Goal: Complete application form

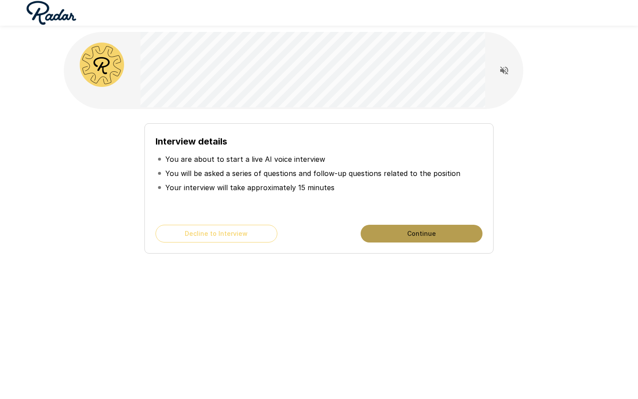
click at [397, 238] on button "Continue" at bounding box center [422, 234] width 122 height 18
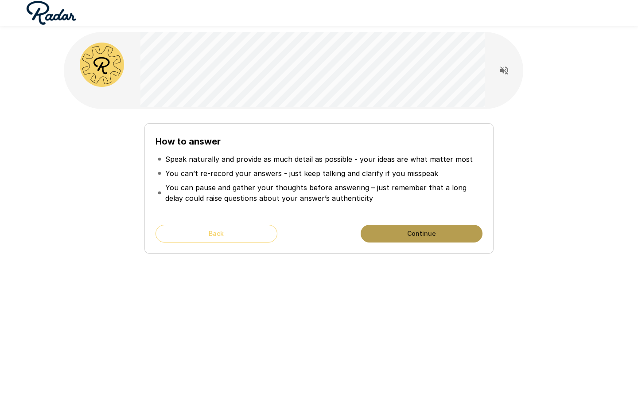
click at [396, 233] on button "Continue" at bounding box center [422, 234] width 122 height 18
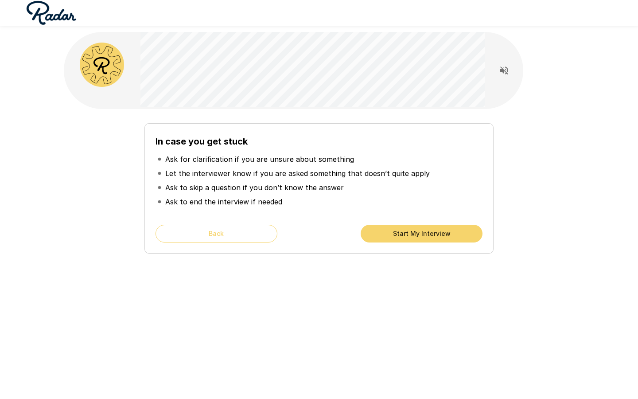
click at [421, 239] on button "Start My Interview" at bounding box center [422, 234] width 122 height 18
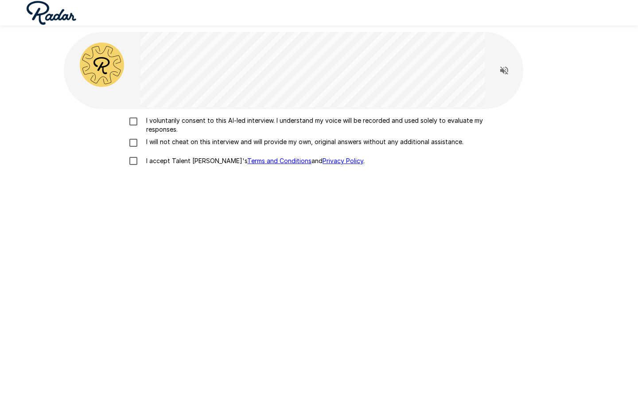
click at [341, 120] on p "I voluntarily consent to this AI-led interview. I understand my voice will be r…" at bounding box center [328, 125] width 371 height 18
click at [338, 140] on p "I will not cheat on this interview and will provide my own, original answers wi…" at bounding box center [303, 141] width 321 height 9
click at [193, 161] on p "I accept Talent Llama's Terms and Conditions and Privacy Policy ." at bounding box center [254, 160] width 222 height 9
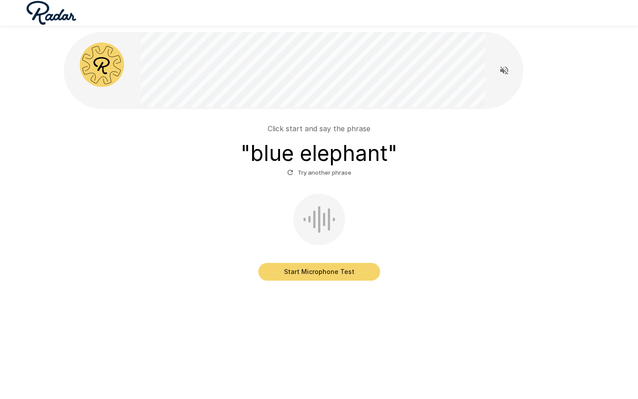
click at [313, 271] on button "Start Microphone Test" at bounding box center [319, 272] width 122 height 18
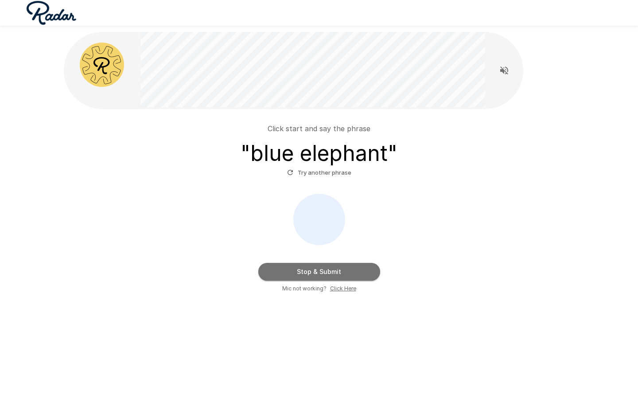
click at [322, 272] on button "Stop & Submit" at bounding box center [319, 272] width 122 height 18
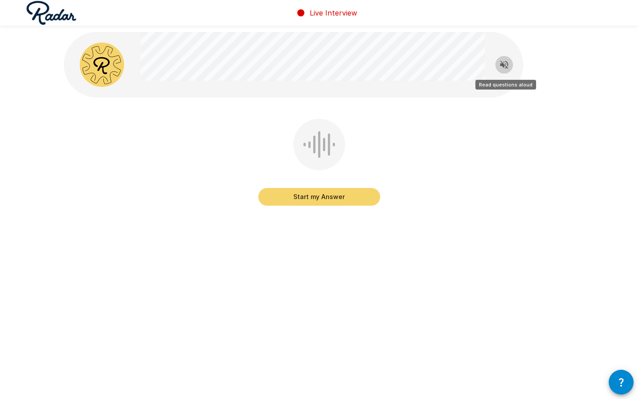
click at [507, 58] on button "Read questions aloud" at bounding box center [504, 65] width 18 height 18
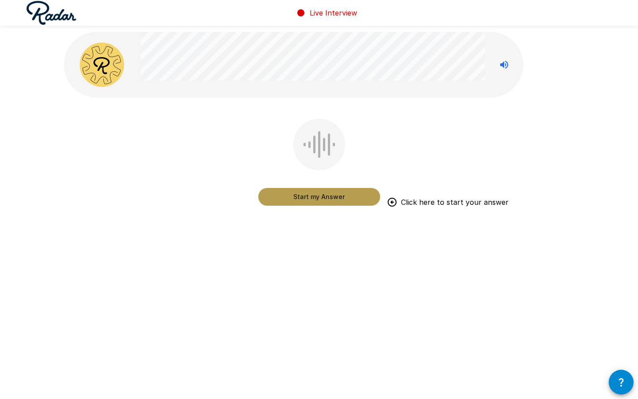
click at [344, 197] on button "Start my Answer" at bounding box center [319, 197] width 122 height 18
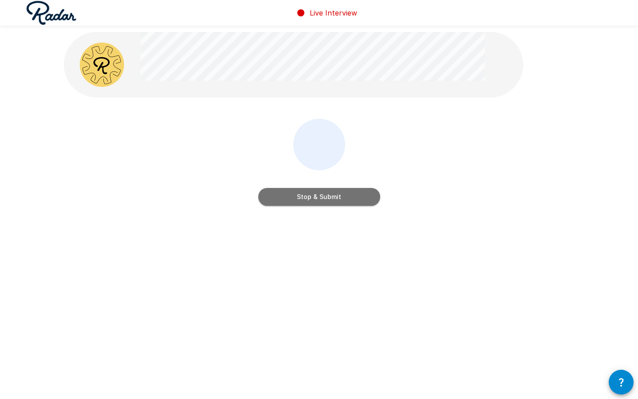
click at [344, 197] on button "Stop & Submit" at bounding box center [319, 197] width 122 height 18
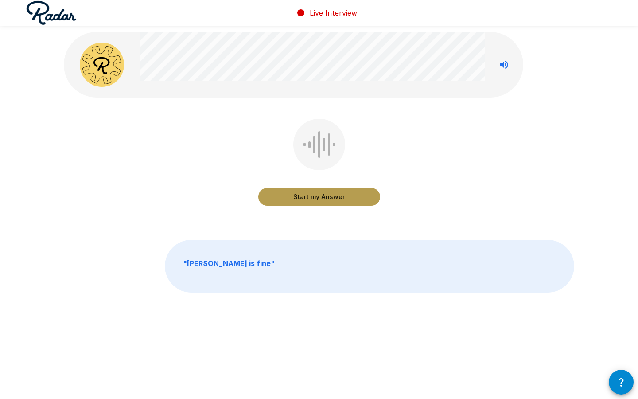
click at [344, 197] on button "Start my Answer" at bounding box center [319, 197] width 122 height 18
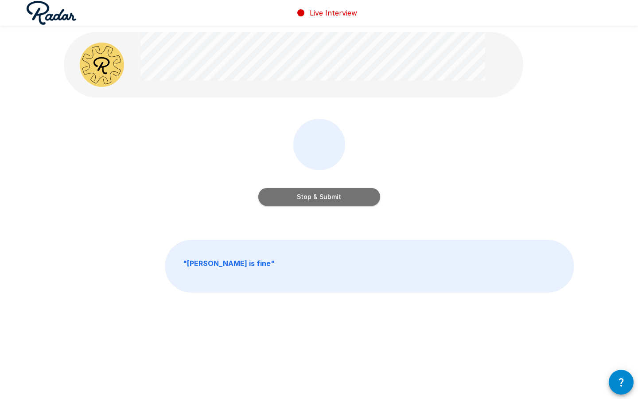
click at [344, 197] on button "Stop & Submit" at bounding box center [319, 197] width 122 height 18
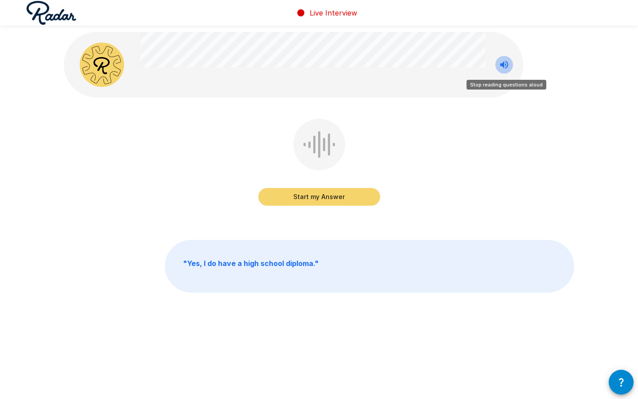
click at [505, 62] on icon "Stop reading questions aloud" at bounding box center [504, 65] width 8 height 8
click at [310, 194] on button "Start my Answer" at bounding box center [319, 197] width 122 height 18
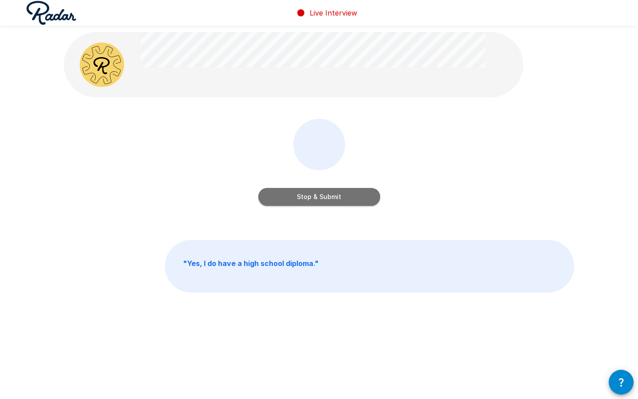
click at [310, 194] on button "Stop & Submit" at bounding box center [319, 197] width 122 height 18
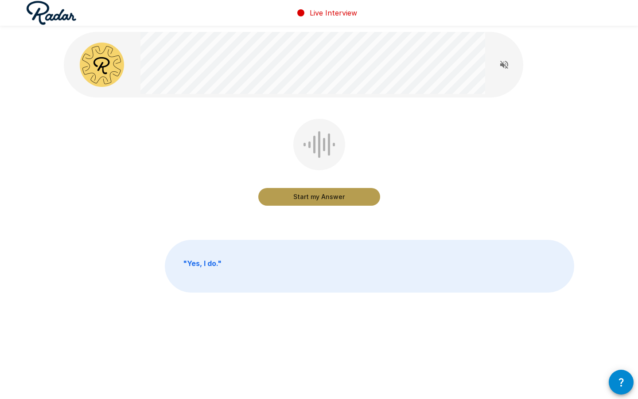
click at [324, 198] on button "Start my Answer" at bounding box center [319, 197] width 122 height 18
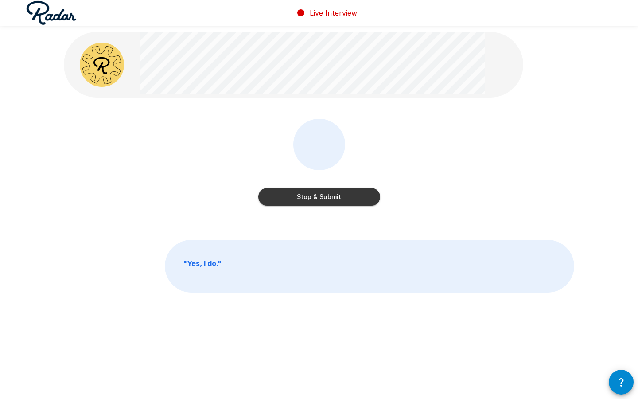
click at [324, 198] on button "Stop & Submit" at bounding box center [319, 197] width 122 height 18
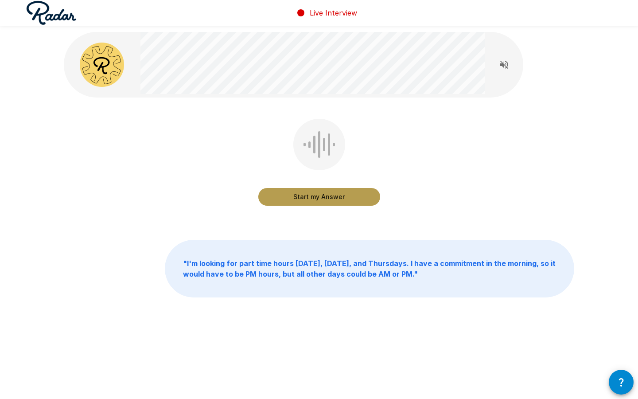
click at [324, 198] on button "Start my Answer" at bounding box center [319, 197] width 122 height 18
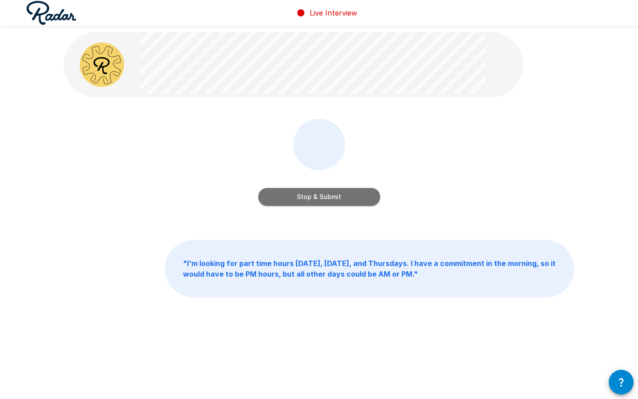
click at [324, 198] on button "Stop & Submit" at bounding box center [319, 197] width 122 height 18
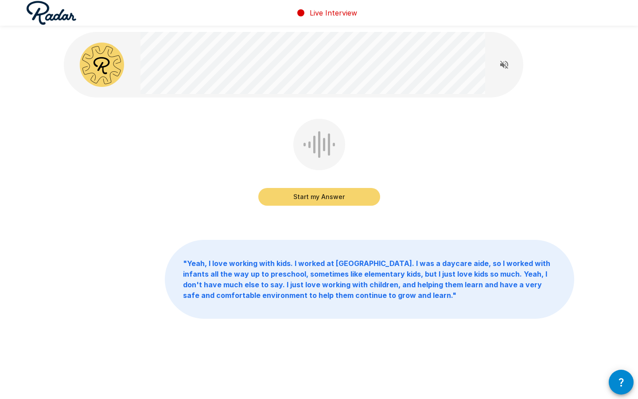
click at [356, 264] on b "" Yeah, I love working with kids. I worked at [GEOGRAPHIC_DATA]. I was a daycar…" at bounding box center [366, 279] width 367 height 41
click at [345, 196] on button "Start my Answer" at bounding box center [319, 197] width 122 height 18
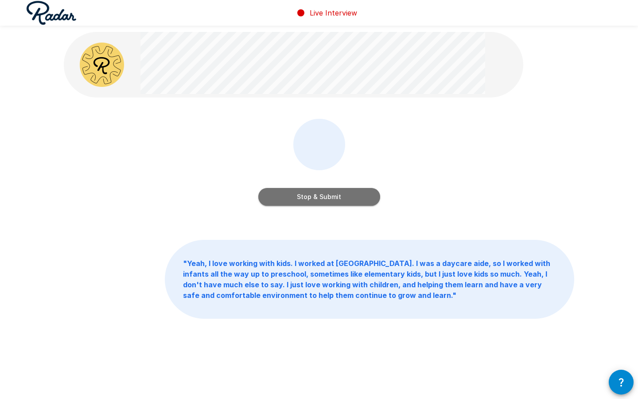
click at [345, 196] on button "Stop & Submit" at bounding box center [319, 197] width 122 height 18
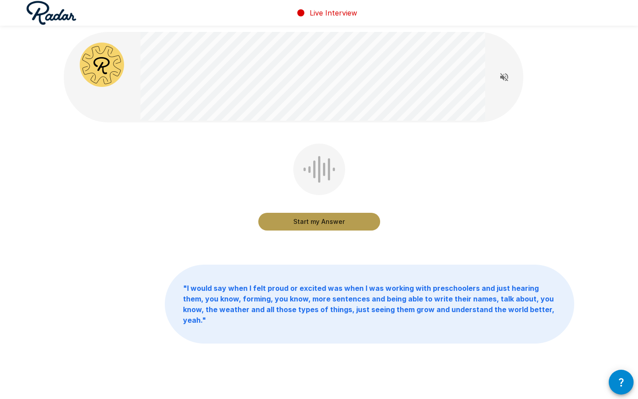
click at [345, 218] on button "Start my Answer" at bounding box center [319, 222] width 122 height 18
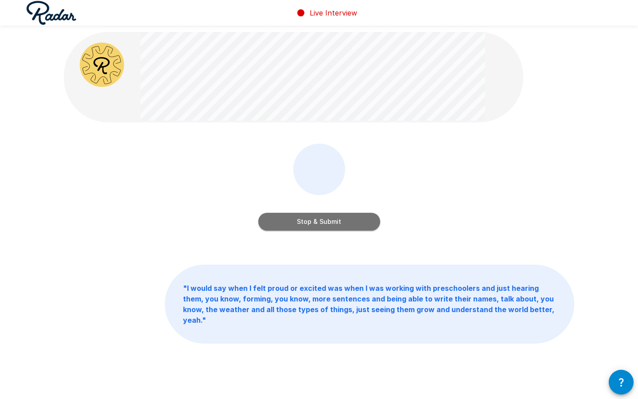
click at [345, 218] on button "Stop & Submit" at bounding box center [319, 222] width 122 height 18
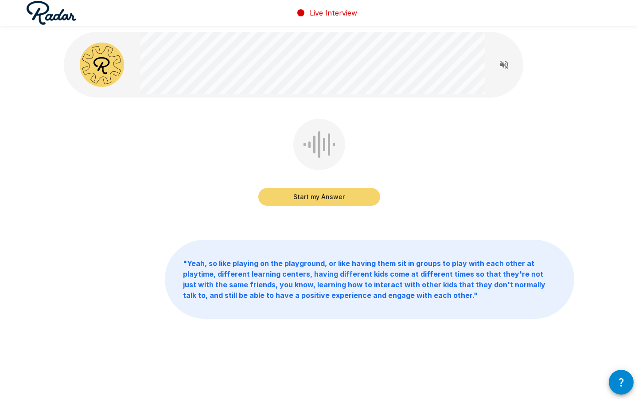
click at [328, 202] on button "Start my Answer" at bounding box center [319, 197] width 122 height 18
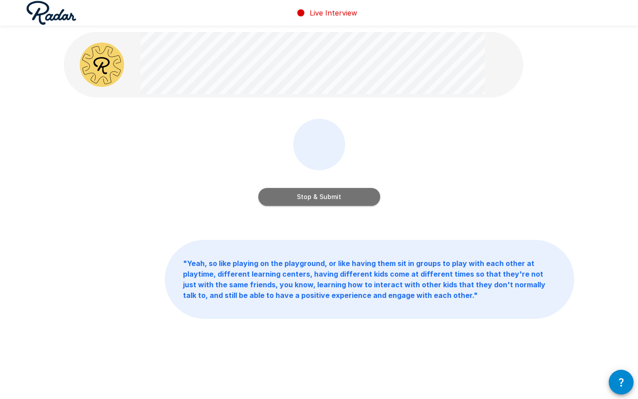
click at [328, 202] on button "Stop & Submit" at bounding box center [319, 197] width 122 height 18
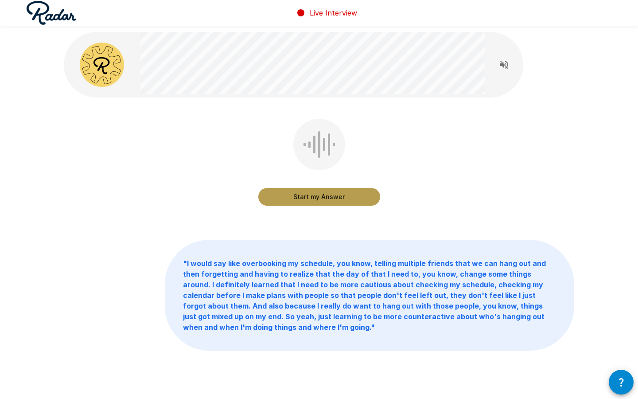
click at [329, 196] on button "Start my Answer" at bounding box center [319, 197] width 122 height 18
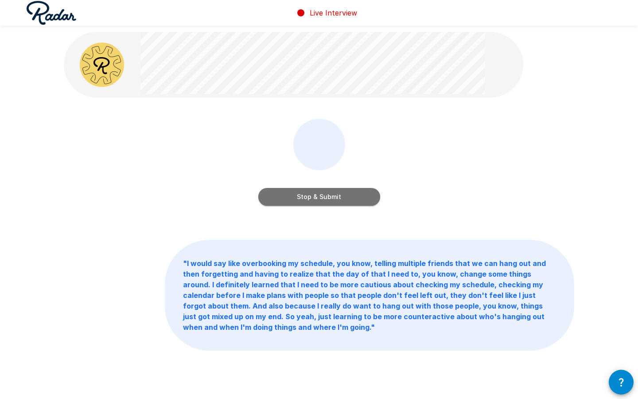
click at [329, 196] on button "Stop & Submit" at bounding box center [319, 197] width 122 height 18
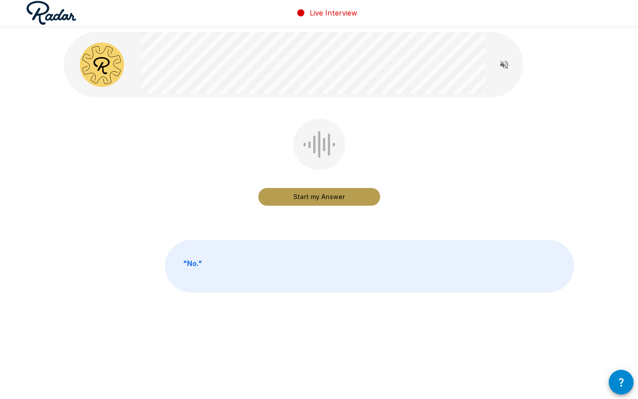
click at [326, 193] on button "Start my Answer" at bounding box center [319, 197] width 122 height 18
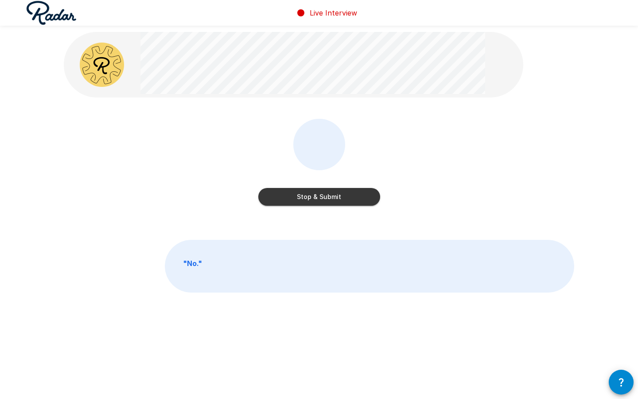
click at [326, 190] on button "Stop & Submit" at bounding box center [319, 197] width 122 height 18
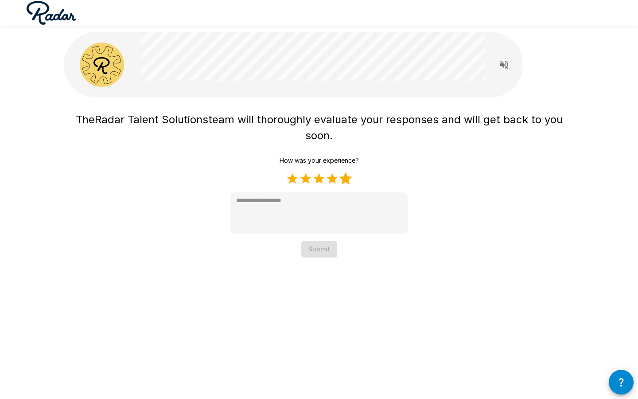
click at [342, 176] on label "5 Stars" at bounding box center [345, 178] width 13 height 13
type textarea "*"
click at [310, 257] on div "The Radar Talent Solutions team will thoroughly evaluate your responses and wil…" at bounding box center [318, 139] width 531 height 279
click at [310, 248] on button "Submit" at bounding box center [319, 249] width 36 height 16
